Goal: Task Accomplishment & Management: Use online tool/utility

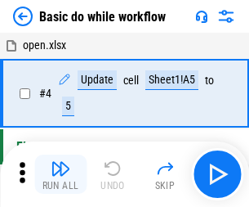
click at [60, 174] on img "button" at bounding box center [61, 169] width 20 height 20
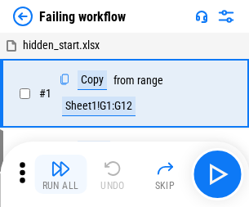
click at [60, 174] on img "button" at bounding box center [61, 169] width 20 height 20
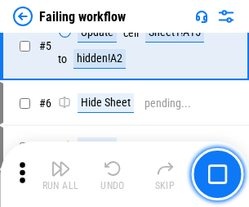
scroll to position [347, 0]
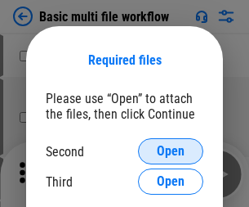
click at [171, 151] on span "Open" at bounding box center [171, 151] width 28 height 13
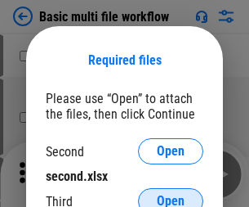
click at [171, 195] on span "Open" at bounding box center [171, 201] width 28 height 13
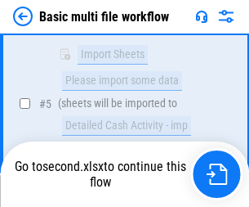
scroll to position [569, 0]
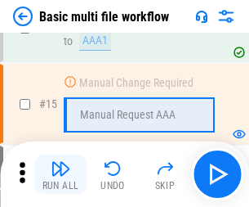
click at [60, 174] on img "button" at bounding box center [61, 169] width 20 height 20
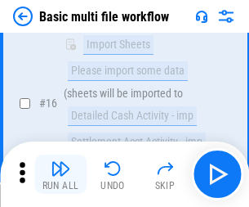
click at [60, 174] on img "button" at bounding box center [61, 169] width 20 height 20
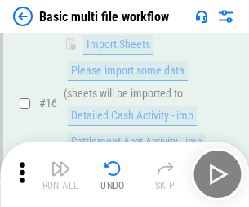
scroll to position [1088, 0]
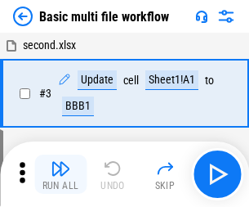
click at [60, 174] on img "button" at bounding box center [61, 169] width 20 height 20
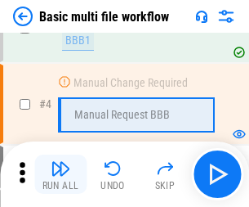
click at [60, 174] on img "button" at bounding box center [61, 169] width 20 height 20
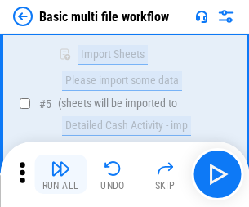
click at [60, 174] on img "button" at bounding box center [61, 169] width 20 height 20
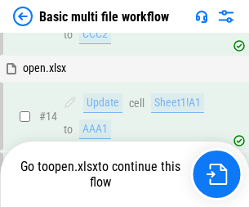
scroll to position [973, 0]
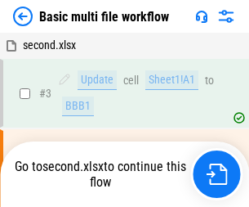
scroll to position [66, 0]
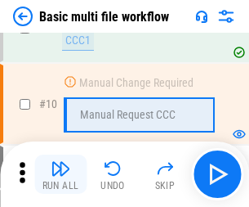
click at [60, 174] on img "button" at bounding box center [61, 169] width 20 height 20
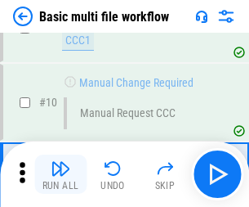
click at [60, 174] on img "button" at bounding box center [61, 169] width 20 height 20
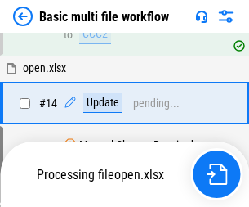
scroll to position [855, 0]
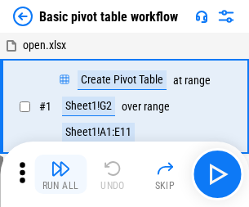
click at [60, 174] on img "button" at bounding box center [61, 169] width 20 height 20
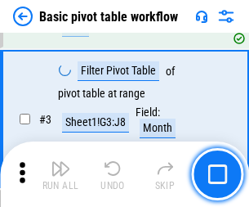
scroll to position [392, 0]
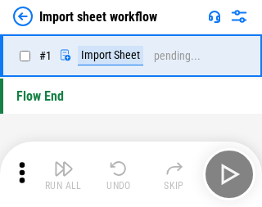
click at [60, 174] on img "button" at bounding box center [64, 169] width 20 height 20
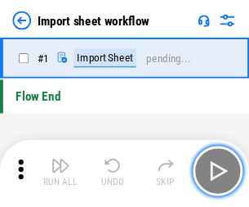
scroll to position [6, 0]
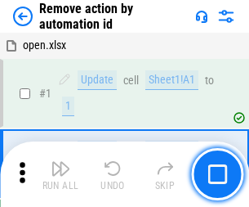
scroll to position [60, 0]
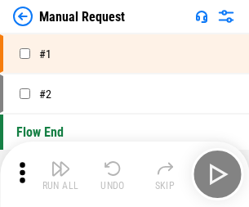
click at [60, 174] on img "button" at bounding box center [61, 169] width 20 height 20
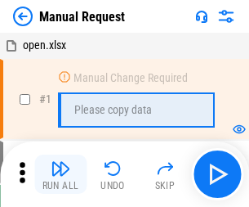
click at [60, 174] on img "button" at bounding box center [61, 169] width 20 height 20
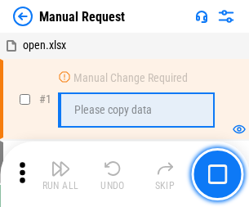
scroll to position [56, 0]
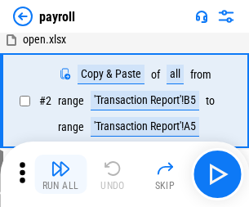
click at [60, 174] on img "button" at bounding box center [61, 169] width 20 height 20
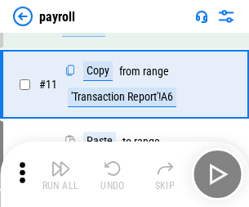
scroll to position [119, 0]
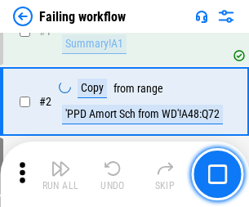
scroll to position [264, 0]
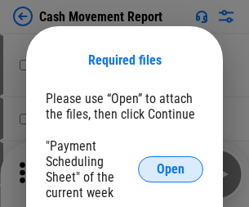
click at [171, 169] on span "Open" at bounding box center [171, 169] width 28 height 13
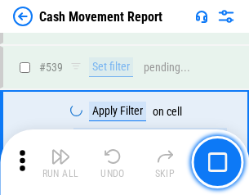
scroll to position [7255, 0]
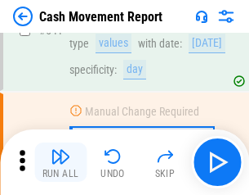
click at [60, 162] on img "button" at bounding box center [61, 156] width 20 height 20
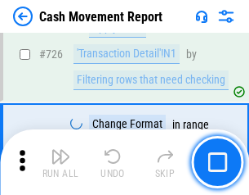
scroll to position [8528, 0]
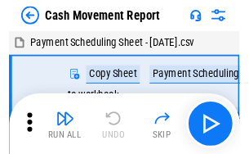
scroll to position [29, 0]
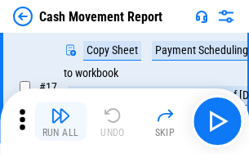
click at [60, 121] on img "button" at bounding box center [61, 115] width 20 height 20
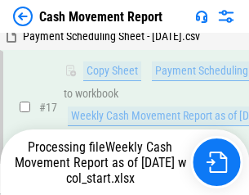
scroll to position [257, 0]
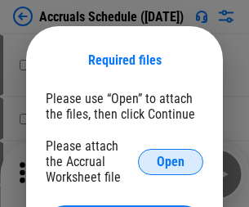
click at [171, 161] on span "Open" at bounding box center [171, 161] width 28 height 13
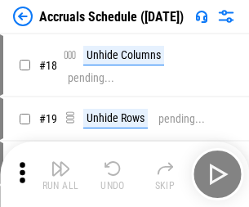
scroll to position [157, 0]
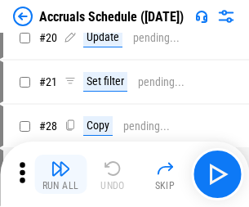
click at [60, 174] on img "button" at bounding box center [61, 169] width 20 height 20
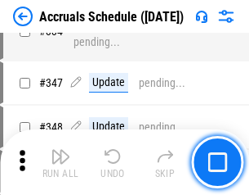
scroll to position [3380, 0]
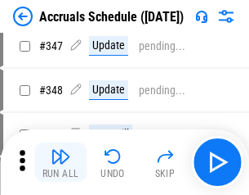
click at [60, 162] on img "button" at bounding box center [61, 156] width 20 height 20
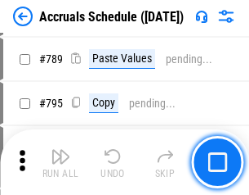
scroll to position [6866, 0]
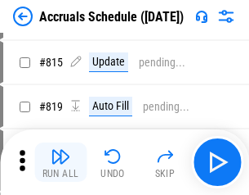
click at [60, 162] on img "button" at bounding box center [61, 156] width 20 height 20
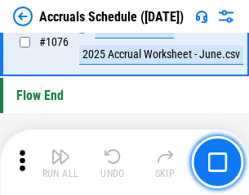
scroll to position [9790, 0]
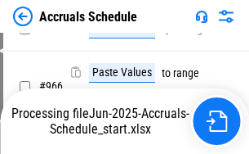
scroll to position [7910, 0]
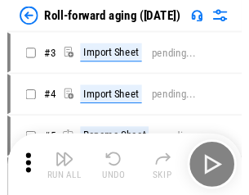
scroll to position [2, 0]
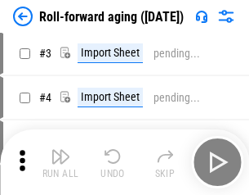
click at [60, 162] on img "button" at bounding box center [61, 156] width 20 height 20
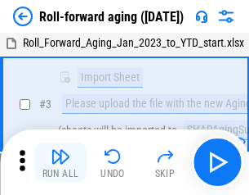
click at [60, 162] on img "button" at bounding box center [61, 156] width 20 height 20
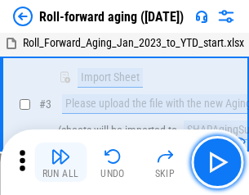
scroll to position [105, 0]
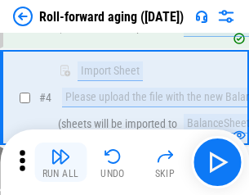
click at [60, 162] on img "button" at bounding box center [61, 156] width 20 height 20
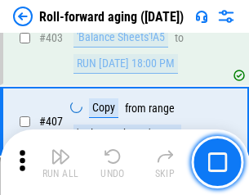
scroll to position [5668, 0]
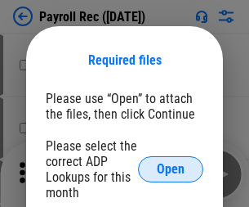
click at [171, 169] on span "Open" at bounding box center [171, 169] width 28 height 13
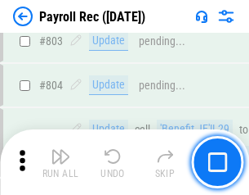
scroll to position [10385, 0]
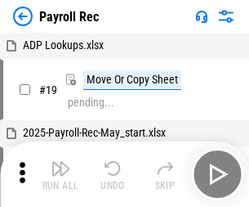
click at [60, 174] on img "button" at bounding box center [61, 169] width 20 height 20
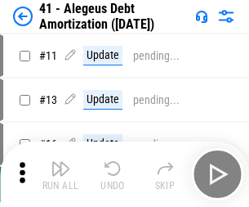
click at [60, 174] on img "button" at bounding box center [61, 169] width 20 height 20
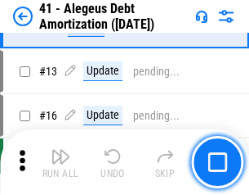
scroll to position [202, 0]
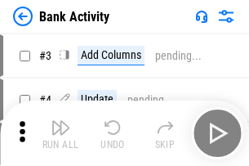
click at [60, 133] on img "button" at bounding box center [61, 128] width 20 height 20
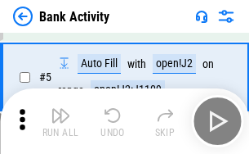
scroll to position [87, 0]
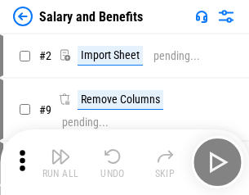
click at [60, 162] on img "button" at bounding box center [61, 156] width 20 height 20
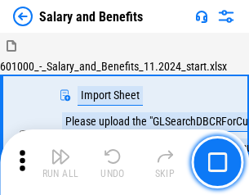
scroll to position [22, 0]
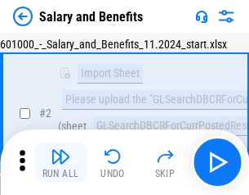
click at [60, 162] on img "button" at bounding box center [61, 156] width 20 height 20
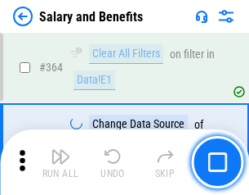
scroll to position [7698, 0]
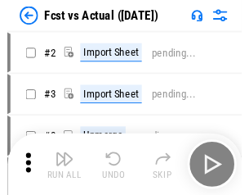
scroll to position [21, 0]
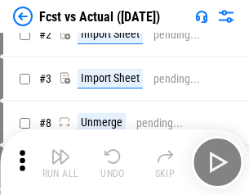
click at [60, 162] on img "button" at bounding box center [61, 156] width 20 height 20
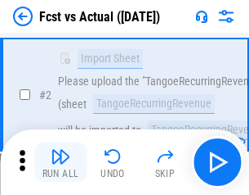
click at [60, 162] on img "button" at bounding box center [61, 156] width 20 height 20
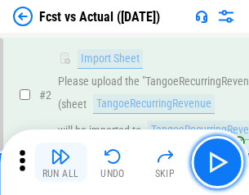
scroll to position [153, 0]
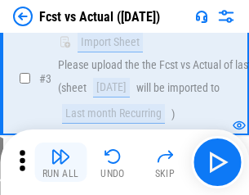
click at [60, 162] on img "button" at bounding box center [61, 156] width 20 height 20
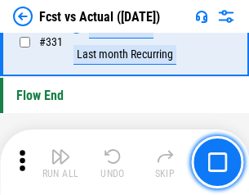
scroll to position [7824, 0]
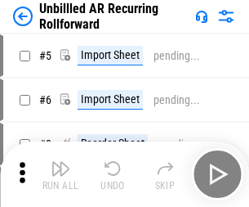
click at [60, 162] on img "button" at bounding box center [61, 169] width 20 height 20
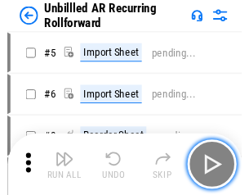
scroll to position [35, 0]
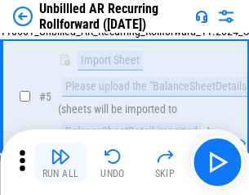
click at [60, 162] on img "button" at bounding box center [61, 156] width 20 height 20
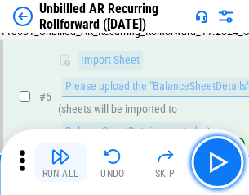
scroll to position [154, 0]
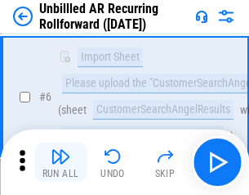
click at [60, 162] on img "button" at bounding box center [61, 156] width 20 height 20
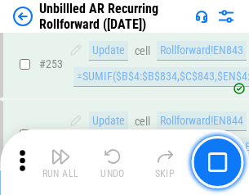
scroll to position [5552, 0]
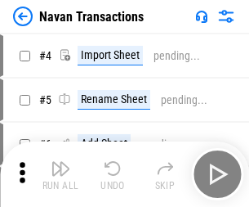
click at [60, 162] on img "button" at bounding box center [61, 169] width 20 height 20
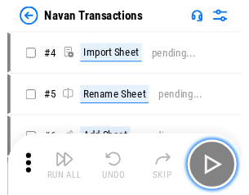
scroll to position [26, 0]
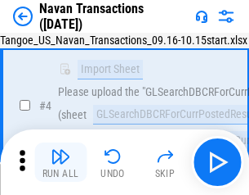
click at [60, 162] on img "button" at bounding box center [61, 156] width 20 height 20
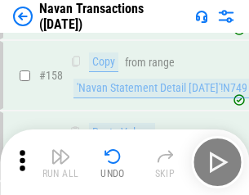
scroll to position [5300, 0]
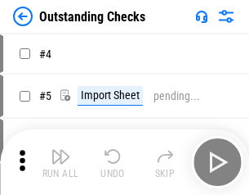
click at [60, 162] on img "button" at bounding box center [61, 156] width 20 height 20
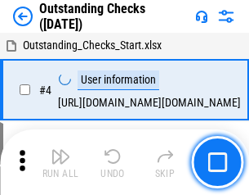
scroll to position [69, 0]
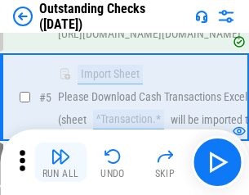
click at [60, 162] on img "button" at bounding box center [61, 156] width 20 height 20
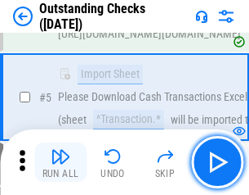
scroll to position [171, 0]
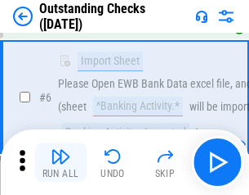
click at [60, 162] on img "button" at bounding box center [61, 156] width 20 height 20
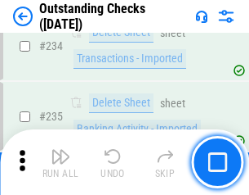
scroll to position [4964, 0]
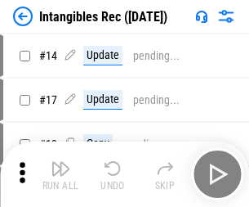
click at [60, 174] on img "button" at bounding box center [61, 169] width 20 height 20
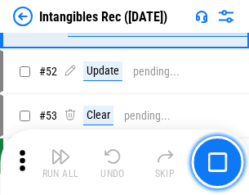
scroll to position [637, 0]
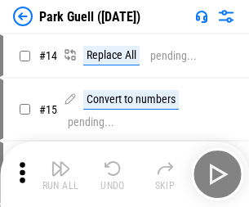
click at [60, 162] on img "button" at bounding box center [61, 169] width 20 height 20
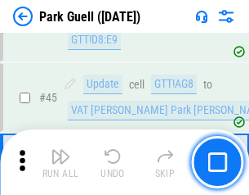
scroll to position [2044, 0]
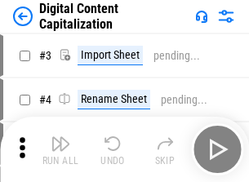
click at [60, 137] on img "button" at bounding box center [61, 144] width 20 height 20
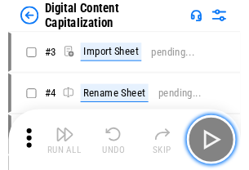
scroll to position [47, 0]
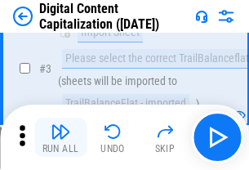
click at [60, 137] on img "button" at bounding box center [61, 132] width 20 height 20
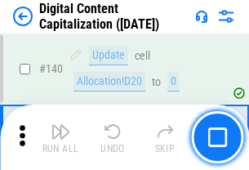
scroll to position [1734, 0]
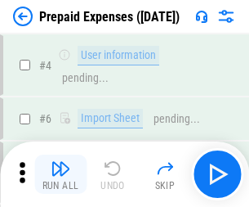
click at [60, 162] on img "button" at bounding box center [61, 169] width 20 height 20
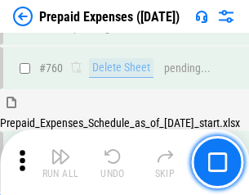
scroll to position [4530, 0]
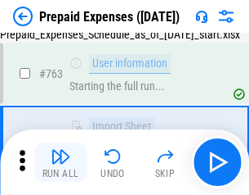
click at [60, 162] on img "button" at bounding box center [61, 156] width 20 height 20
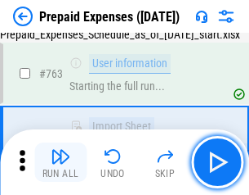
scroll to position [4627, 0]
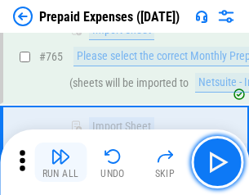
click at [60, 162] on img "button" at bounding box center [61, 156] width 20 height 20
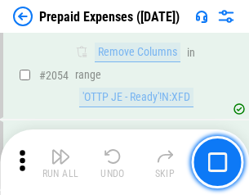
scroll to position [17086, 0]
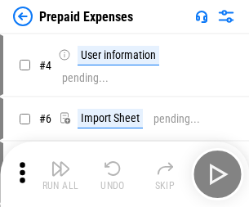
click at [60, 174] on img "button" at bounding box center [61, 169] width 20 height 20
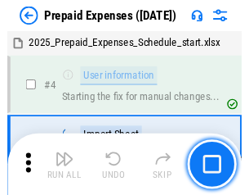
scroll to position [72, 0]
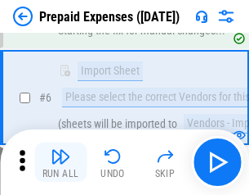
click at [60, 162] on img "button" at bounding box center [61, 156] width 20 height 20
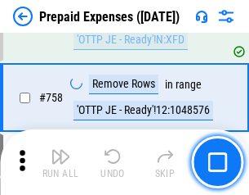
scroll to position [5824, 0]
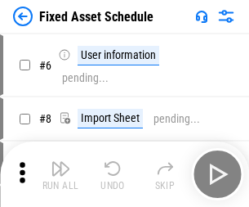
click at [60, 174] on img "button" at bounding box center [61, 169] width 20 height 20
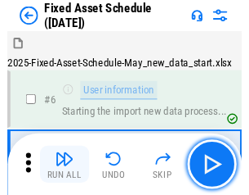
scroll to position [88, 0]
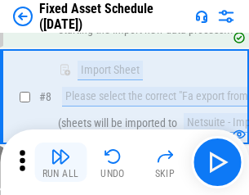
click at [60, 162] on img "button" at bounding box center [61, 156] width 20 height 20
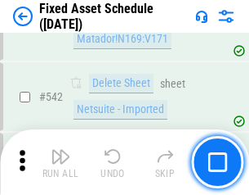
scroll to position [5828, 0]
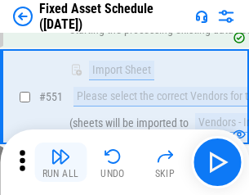
click at [60, 162] on img "button" at bounding box center [61, 156] width 20 height 20
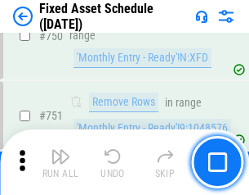
scroll to position [7969, 0]
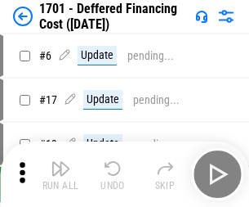
click at [60, 174] on img "button" at bounding box center [61, 169] width 20 height 20
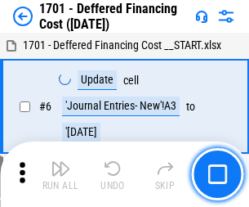
scroll to position [196, 0]
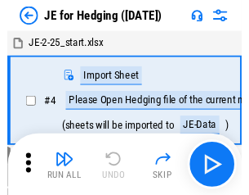
scroll to position [2, 0]
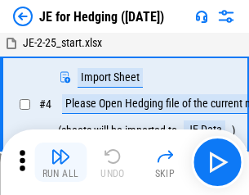
click at [60, 162] on img "button" at bounding box center [61, 156] width 20 height 20
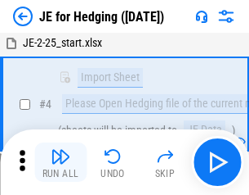
click at [60, 162] on img "button" at bounding box center [61, 156] width 20 height 20
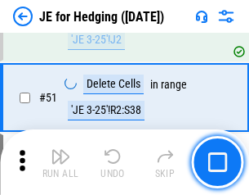
scroll to position [1058, 0]
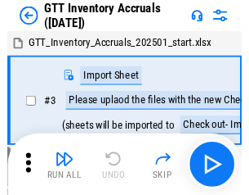
scroll to position [2, 0]
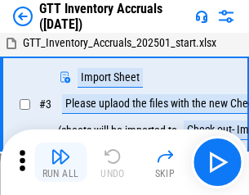
click at [60, 162] on img "button" at bounding box center [61, 156] width 20 height 20
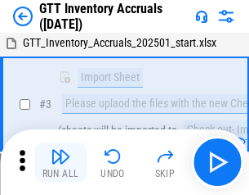
click at [60, 162] on img "button" at bounding box center [61, 156] width 20 height 20
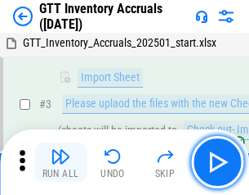
scroll to position [105, 0]
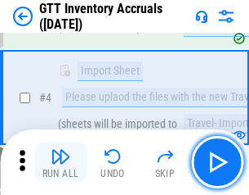
click at [60, 162] on img "button" at bounding box center [61, 156] width 20 height 20
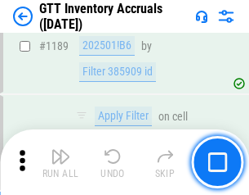
scroll to position [13348, 0]
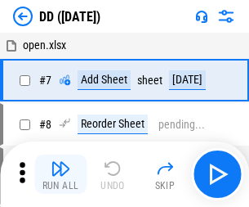
click at [60, 174] on img "button" at bounding box center [61, 169] width 20 height 20
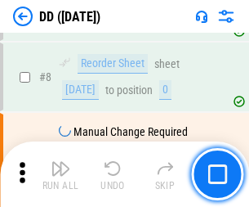
scroll to position [158, 0]
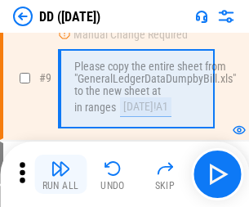
click at [60, 174] on img "button" at bounding box center [61, 169] width 20 height 20
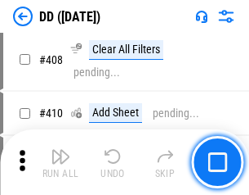
scroll to position [7314, 0]
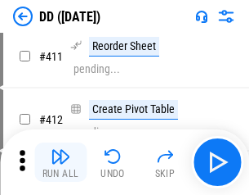
click at [60, 162] on img "button" at bounding box center [61, 156] width 20 height 20
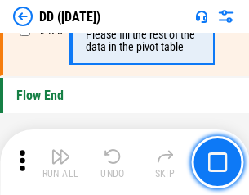
scroll to position [7824, 0]
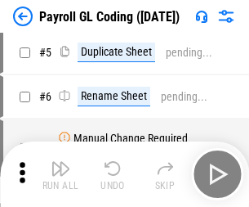
click at [60, 174] on img "button" at bounding box center [61, 169] width 20 height 20
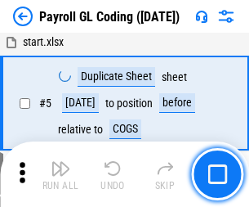
scroll to position [196, 0]
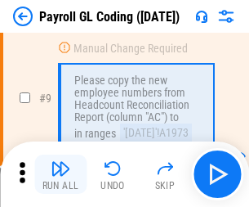
click at [60, 174] on img "button" at bounding box center [61, 169] width 20 height 20
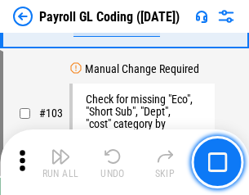
scroll to position [3835, 0]
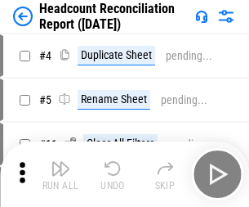
click at [60, 174] on img "button" at bounding box center [61, 169] width 20 height 20
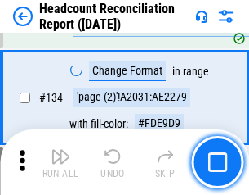
scroll to position [1965, 0]
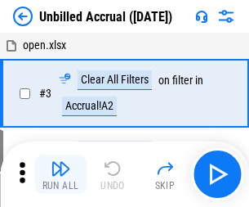
click at [60, 174] on img "button" at bounding box center [61, 169] width 20 height 20
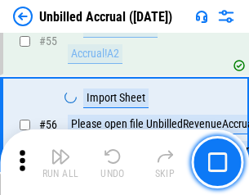
scroll to position [1707, 0]
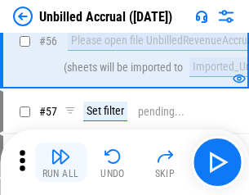
click at [60, 162] on img "button" at bounding box center [61, 156] width 20 height 20
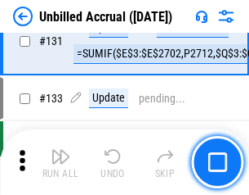
scroll to position [4869, 0]
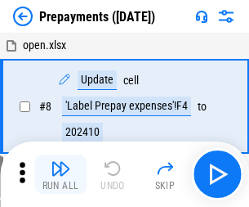
click at [60, 174] on img "button" at bounding box center [61, 169] width 20 height 20
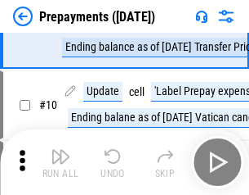
scroll to position [102, 0]
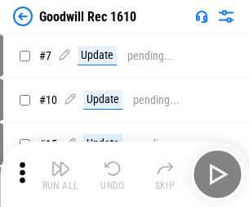
click at [60, 174] on img "button" at bounding box center [61, 169] width 20 height 20
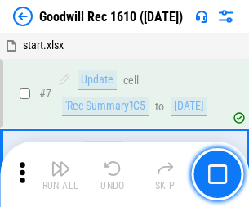
scroll to position [280, 0]
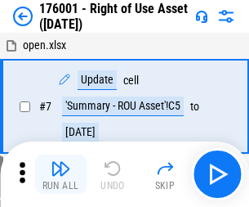
click at [60, 174] on img "button" at bounding box center [61, 169] width 20 height 20
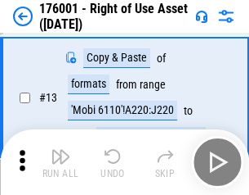
scroll to position [105, 0]
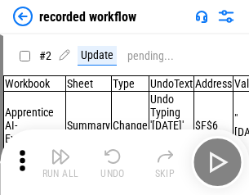
click at [60, 162] on img "button" at bounding box center [61, 156] width 20 height 20
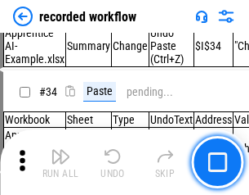
scroll to position [5109, 0]
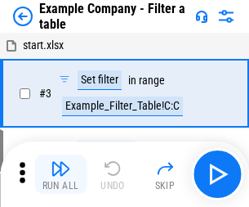
click at [60, 174] on img "button" at bounding box center [61, 169] width 20 height 20
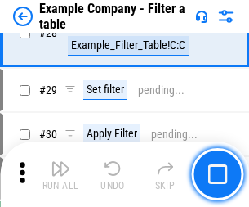
scroll to position [1496, 0]
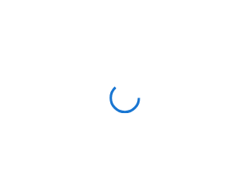
scroll to position [25, 0]
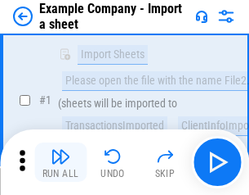
click at [60, 162] on img "button" at bounding box center [61, 156] width 20 height 20
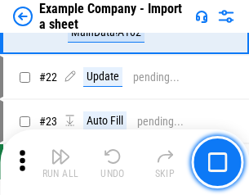
scroll to position [361, 0]
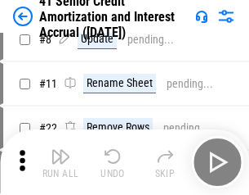
click at [60, 162] on img "button" at bounding box center [61, 156] width 20 height 20
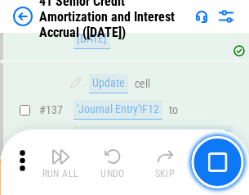
scroll to position [1501, 0]
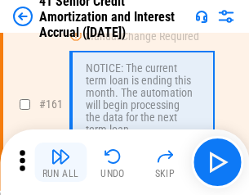
click at [60, 162] on img "button" at bounding box center [61, 156] width 20 height 20
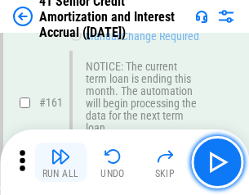
scroll to position [1748, 0]
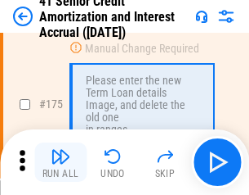
click at [60, 162] on img "button" at bounding box center [61, 156] width 20 height 20
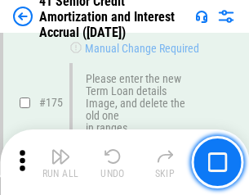
scroll to position [1914, 0]
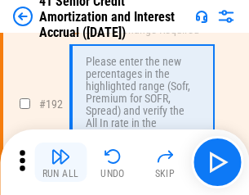
click at [60, 162] on img "button" at bounding box center [61, 156] width 20 height 20
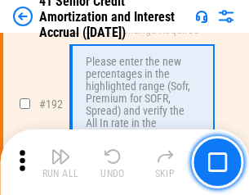
scroll to position [2086, 0]
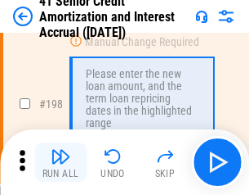
click at [60, 162] on img "button" at bounding box center [61, 156] width 20 height 20
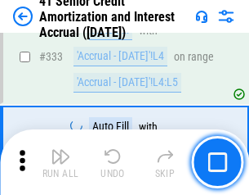
scroll to position [4176, 0]
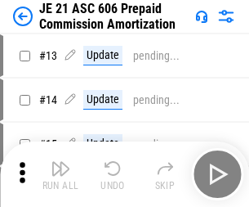
click at [60, 162] on img "button" at bounding box center [61, 169] width 20 height 20
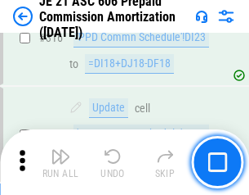
scroll to position [3052, 0]
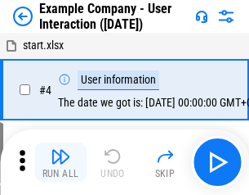
click at [60, 162] on img "button" at bounding box center [61, 156] width 20 height 20
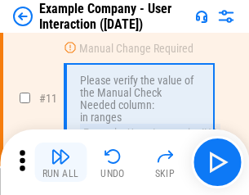
click at [60, 162] on img "button" at bounding box center [61, 156] width 20 height 20
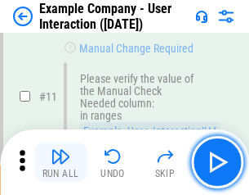
scroll to position [354, 0]
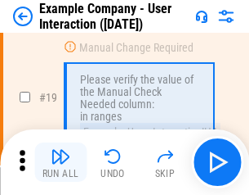
click at [60, 162] on img "button" at bounding box center [61, 156] width 20 height 20
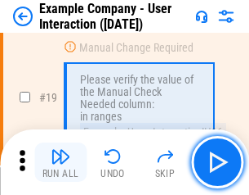
click at [60, 162] on img "button" at bounding box center [61, 156] width 20 height 20
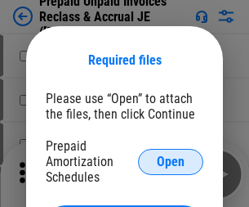
click at [171, 161] on span "Open" at bounding box center [171, 161] width 28 height 13
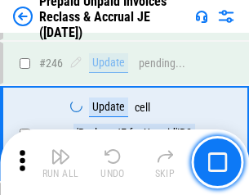
scroll to position [2207, 0]
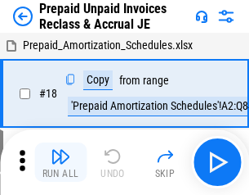
click at [60, 162] on img "button" at bounding box center [61, 156] width 20 height 20
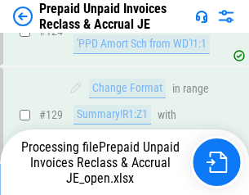
scroll to position [1185, 0]
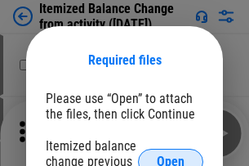
click at [171, 155] on span "Open" at bounding box center [171, 161] width 28 height 13
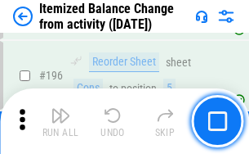
scroll to position [3146, 0]
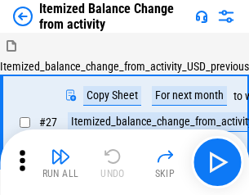
scroll to position [25, 0]
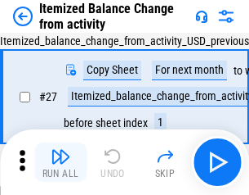
click at [60, 162] on img "button" at bounding box center [61, 156] width 20 height 20
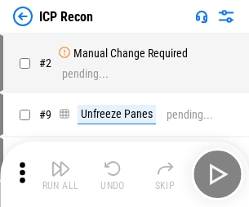
scroll to position [7, 0]
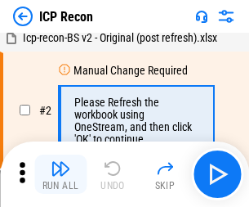
click at [60, 174] on img "button" at bounding box center [61, 169] width 20 height 20
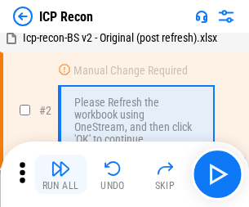
click at [60, 174] on img "button" at bounding box center [61, 169] width 20 height 20
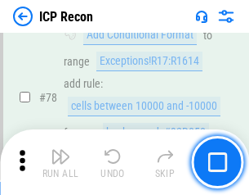
scroll to position [1602, 0]
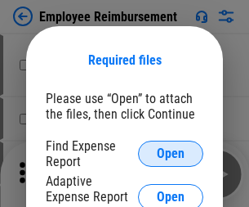
click at [171, 154] on span "Open" at bounding box center [171, 153] width 28 height 13
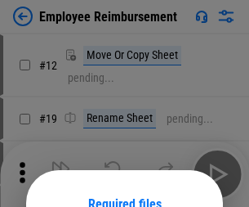
scroll to position [144, 0]
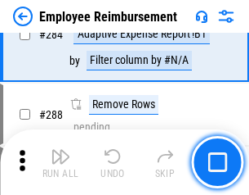
scroll to position [4443, 0]
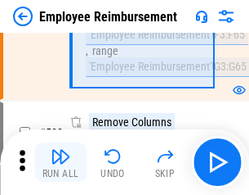
click at [60, 162] on img "button" at bounding box center [61, 156] width 20 height 20
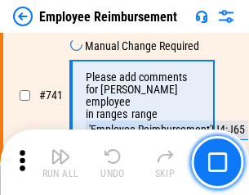
scroll to position [11468, 0]
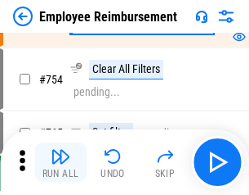
click at [60, 162] on img "button" at bounding box center [61, 156] width 20 height 20
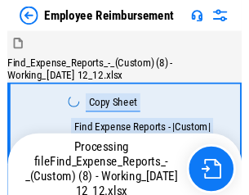
scroll to position [56, 0]
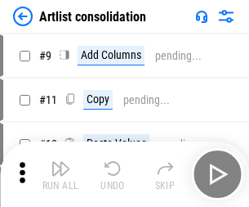
click at [60, 174] on img "button" at bounding box center [61, 169] width 20 height 20
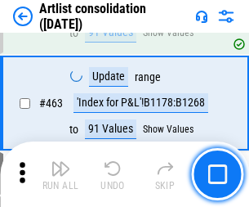
scroll to position [7157, 0]
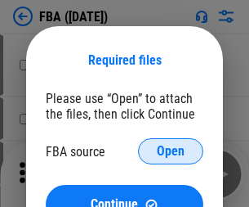
click at [171, 151] on span "Open" at bounding box center [171, 151] width 28 height 13
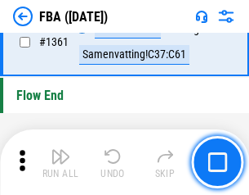
scroll to position [17555, 0]
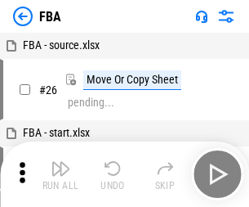
scroll to position [16, 0]
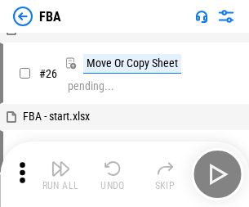
click at [60, 174] on img "button" at bounding box center [61, 169] width 20 height 20
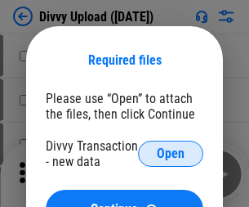
click at [171, 154] on span "Open" at bounding box center [171, 153] width 28 height 13
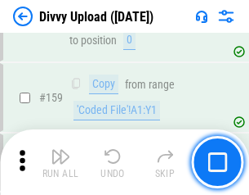
scroll to position [1693, 0]
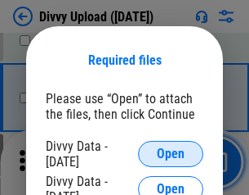
click at [171, 154] on span "Open" at bounding box center [171, 153] width 28 height 13
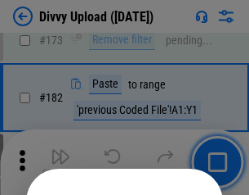
scroll to position [1835, 0]
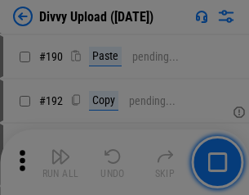
scroll to position [2063, 0]
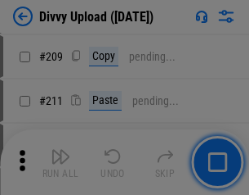
scroll to position [2776, 0]
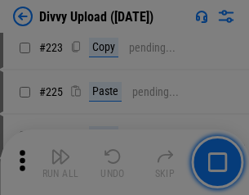
scroll to position [3262, 0]
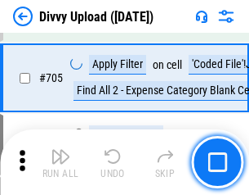
scroll to position [11182, 0]
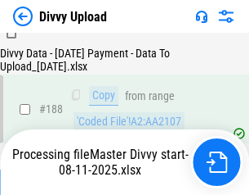
scroll to position [1924, 0]
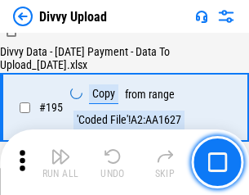
scroll to position [2284, 0]
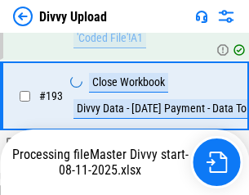
scroll to position [2284, 0]
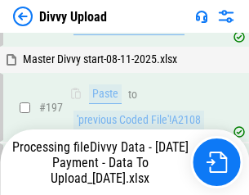
scroll to position [2550, 0]
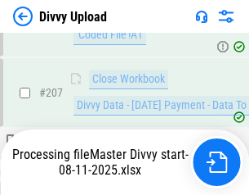
scroll to position [3005, 0]
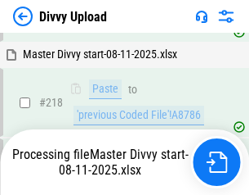
scroll to position [3519, 0]
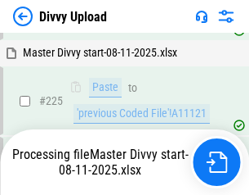
scroll to position [3880, 0]
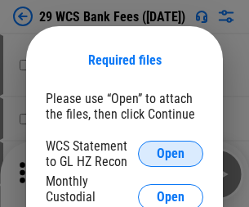
click at [171, 154] on span "Open" at bounding box center [171, 153] width 28 height 13
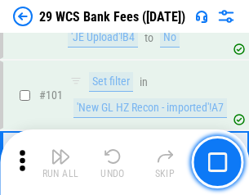
scroll to position [1593, 0]
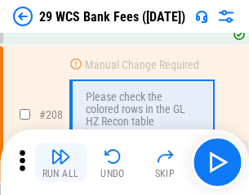
click at [60, 162] on img "button" at bounding box center [61, 156] width 20 height 20
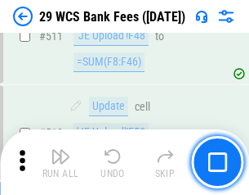
scroll to position [8224, 0]
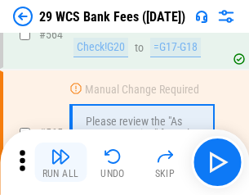
click at [60, 162] on img "button" at bounding box center [61, 156] width 20 height 20
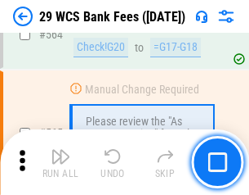
scroll to position [8840, 0]
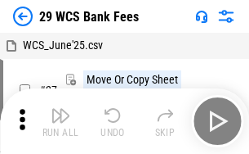
scroll to position [29, 0]
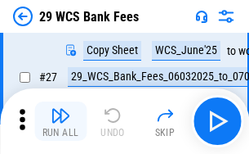
click at [60, 121] on img "button" at bounding box center [61, 115] width 20 height 20
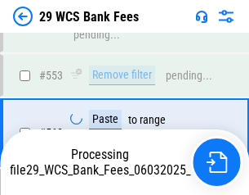
scroll to position [8821, 0]
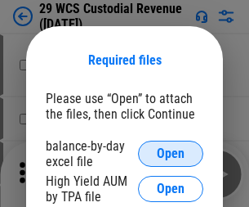
click at [171, 154] on span "Open" at bounding box center [171, 153] width 28 height 13
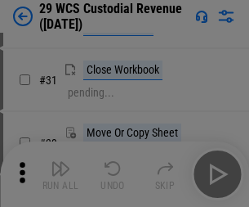
scroll to position [351, 0]
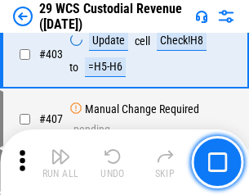
scroll to position [7571, 0]
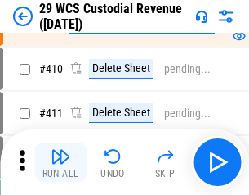
click at [60, 162] on img "button" at bounding box center [61, 156] width 20 height 20
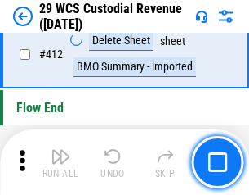
scroll to position [7806, 0]
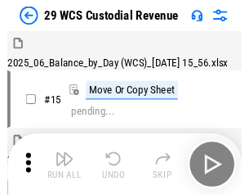
scroll to position [39, 0]
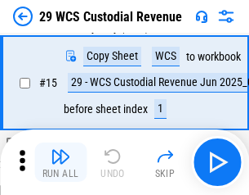
click at [60, 162] on img "button" at bounding box center [61, 156] width 20 height 20
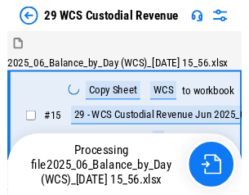
scroll to position [30, 0]
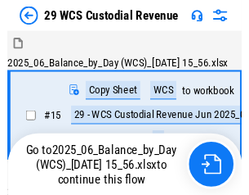
scroll to position [30, 0]
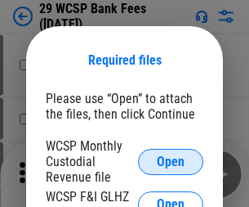
click at [171, 161] on span "Open" at bounding box center [171, 161] width 28 height 13
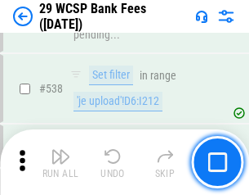
scroll to position [6280, 0]
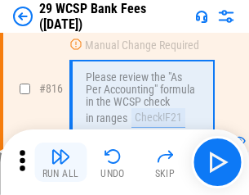
click at [60, 162] on img "button" at bounding box center [61, 156] width 20 height 20
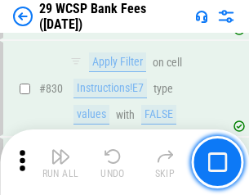
scroll to position [10371, 0]
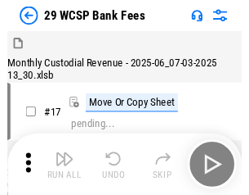
scroll to position [39, 0]
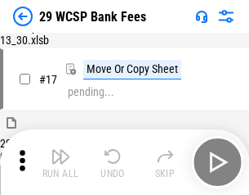
click at [60, 162] on img "button" at bounding box center [61, 156] width 20 height 20
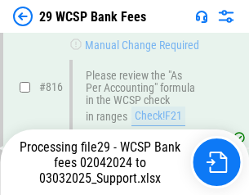
scroll to position [9967, 0]
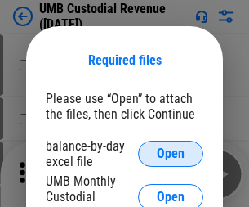
click at [171, 154] on span "Open" at bounding box center [171, 153] width 28 height 13
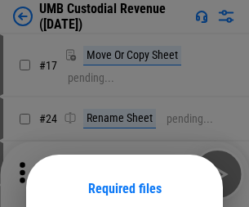
scroll to position [128, 0]
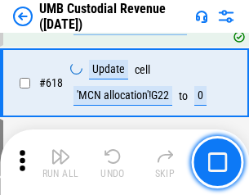
scroll to position [8421, 0]
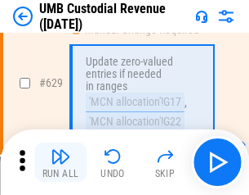
click at [60, 162] on img "button" at bounding box center [61, 156] width 20 height 20
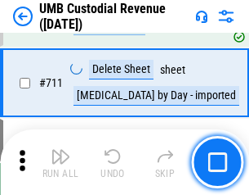
scroll to position [9950, 0]
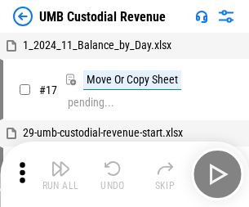
scroll to position [12, 0]
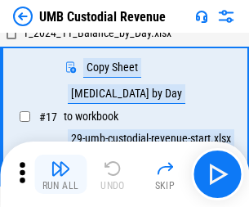
click at [60, 174] on img "button" at bounding box center [61, 169] width 20 height 20
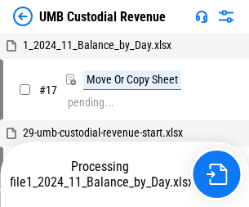
scroll to position [12, 0]
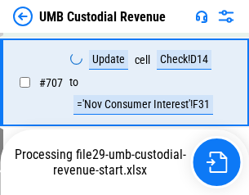
scroll to position [9842, 0]
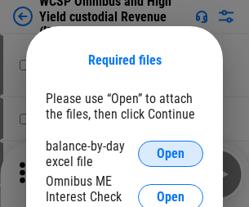
click at [171, 154] on span "Open" at bounding box center [171, 153] width 28 height 13
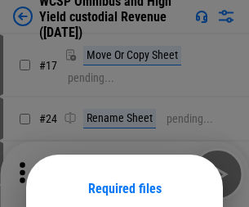
scroll to position [128, 0]
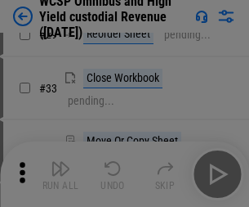
scroll to position [374, 0]
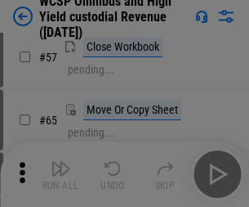
scroll to position [713, 0]
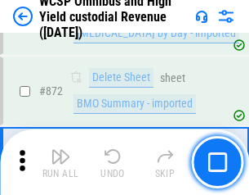
scroll to position [13834, 0]
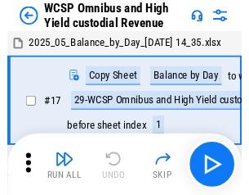
scroll to position [9, 0]
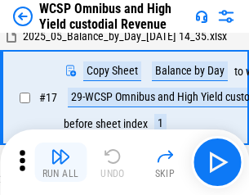
click at [60, 162] on img "button" at bounding box center [61, 156] width 20 height 20
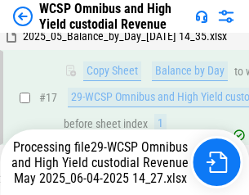
scroll to position [340, 0]
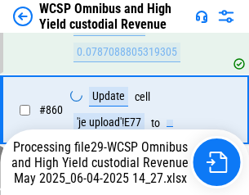
scroll to position [13797, 0]
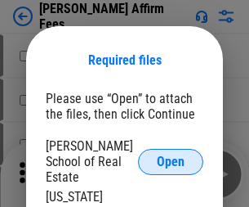
click at [171, 155] on span "Open" at bounding box center [171, 161] width 28 height 13
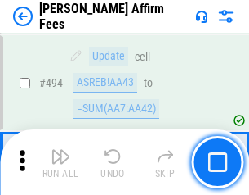
scroll to position [4445, 0]
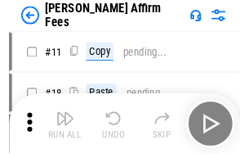
scroll to position [16, 0]
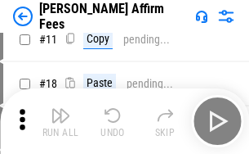
click at [60, 121] on img "button" at bounding box center [61, 115] width 20 height 20
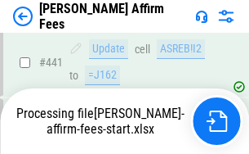
scroll to position [4287, 0]
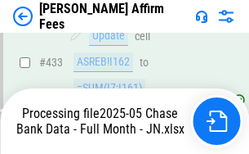
scroll to position [4311, 0]
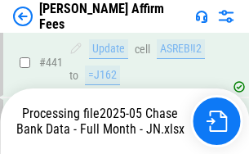
scroll to position [4287, 0]
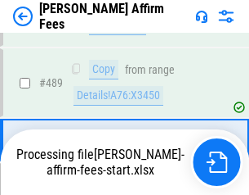
scroll to position [4266, 0]
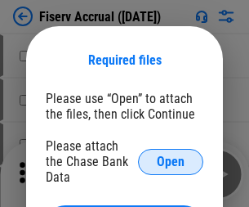
click at [171, 155] on span "Open" at bounding box center [171, 161] width 28 height 13
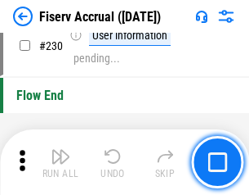
scroll to position [5179, 0]
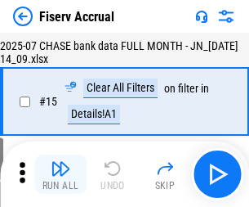
click at [60, 174] on img "button" at bounding box center [61, 169] width 20 height 20
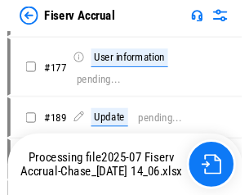
scroll to position [4201, 0]
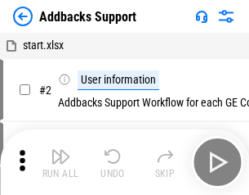
click at [60, 162] on img "button" at bounding box center [61, 156] width 20 height 20
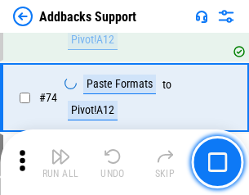
scroll to position [1190, 0]
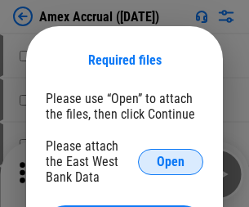
click at [171, 161] on span "Open" at bounding box center [171, 161] width 28 height 13
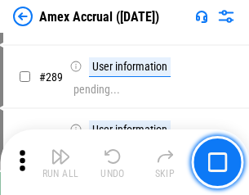
scroll to position [4476, 0]
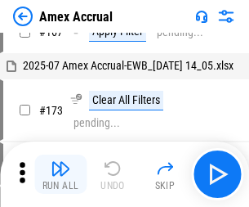
click at [60, 174] on img "button" at bounding box center [61, 169] width 20 height 20
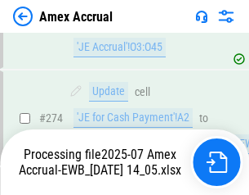
scroll to position [4871, 0]
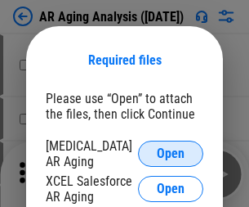
click at [171, 151] on span "Open" at bounding box center [171, 153] width 28 height 13
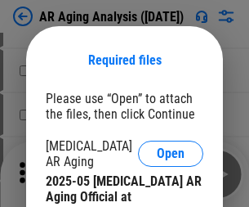
scroll to position [492, 0]
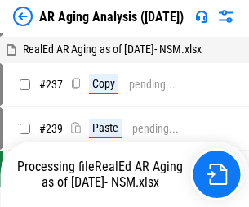
scroll to position [16, 0]
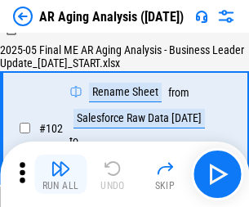
click at [60, 174] on img "button" at bounding box center [61, 169] width 20 height 20
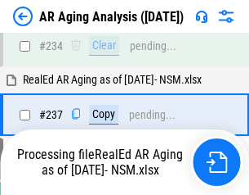
scroll to position [2534, 0]
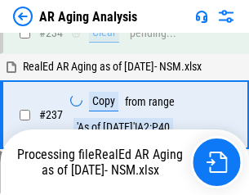
scroll to position [2583, 0]
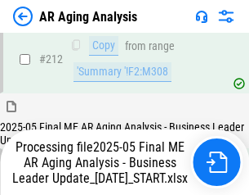
scroll to position [2515, 0]
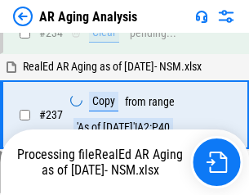
scroll to position [2583, 0]
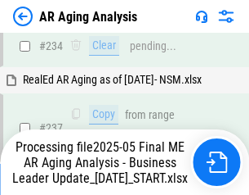
scroll to position [2515, 0]
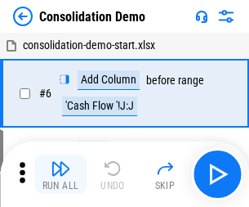
click at [60, 174] on img "button" at bounding box center [61, 169] width 20 height 20
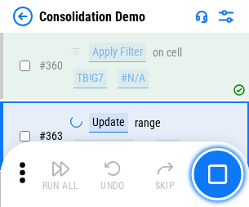
scroll to position [5479, 0]
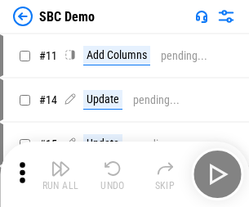
click at [60, 174] on img "button" at bounding box center [61, 169] width 20 height 20
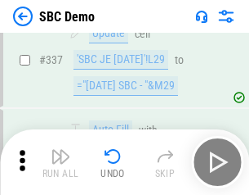
scroll to position [4300, 0]
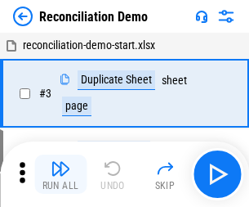
click at [60, 174] on img "button" at bounding box center [61, 169] width 20 height 20
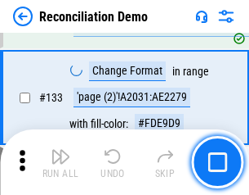
scroll to position [1941, 0]
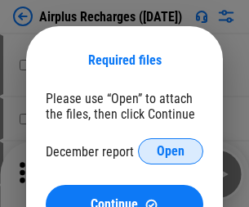
click at [171, 151] on span "Open" at bounding box center [171, 151] width 28 height 13
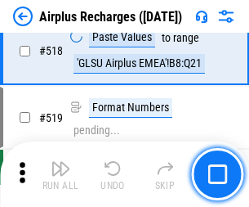
scroll to position [7034, 0]
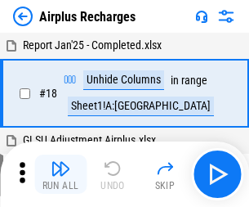
click at [60, 174] on img "button" at bounding box center [61, 169] width 20 height 20
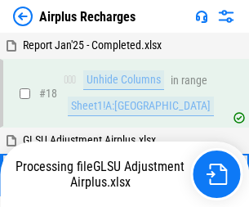
scroll to position [72, 0]
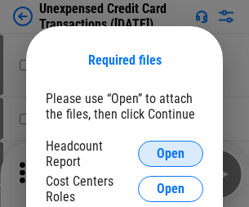
click at [171, 154] on span "Open" at bounding box center [171, 153] width 28 height 13
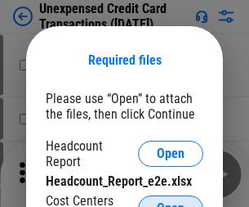
click at [171, 202] on span "Open" at bounding box center [171, 208] width 28 height 13
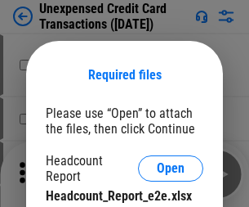
scroll to position [15, 0]
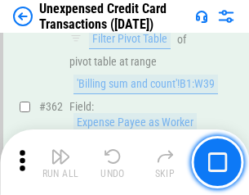
scroll to position [4204, 0]
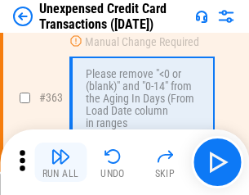
click at [60, 162] on img "button" at bounding box center [61, 156] width 20 height 20
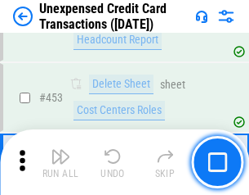
scroll to position [5575, 0]
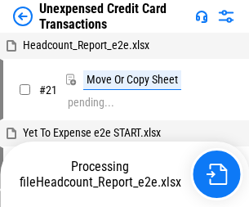
scroll to position [25, 0]
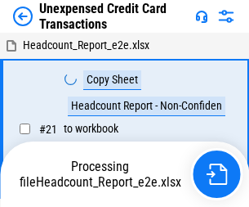
scroll to position [25, 0]
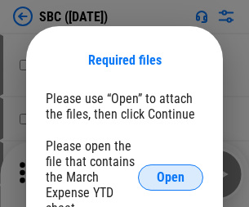
click at [171, 177] on span "Open" at bounding box center [171, 177] width 28 height 13
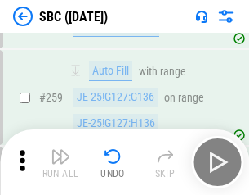
scroll to position [3194, 0]
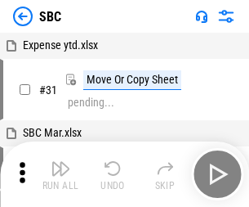
scroll to position [16, 0]
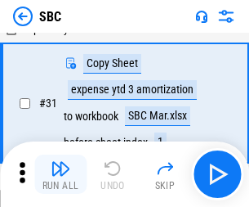
click at [60, 174] on img "button" at bounding box center [61, 169] width 20 height 20
